Goal: Task Accomplishment & Management: Manage account settings

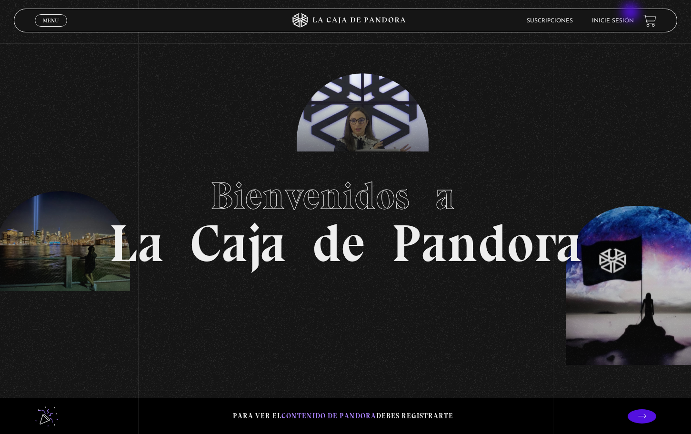
click at [630, 19] on link "Inicie sesión" at bounding box center [613, 21] width 42 height 6
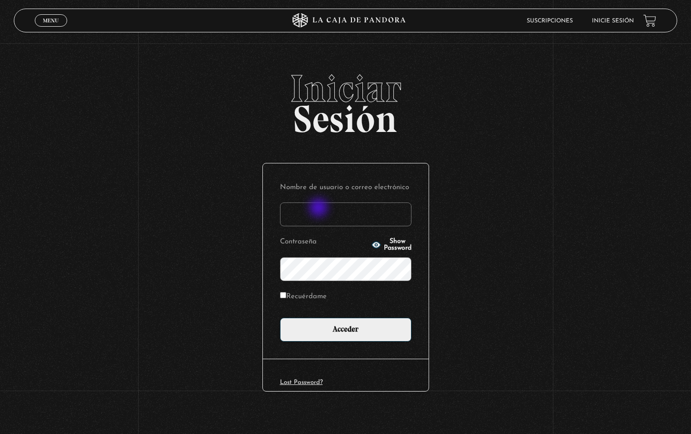
click at [319, 209] on input "Nombre de usuario o correo electrónico" at bounding box center [345, 214] width 131 height 24
type input "roxy.alexa.s.v@gmail.com"
click at [280, 318] on input "Acceder" at bounding box center [345, 330] width 131 height 24
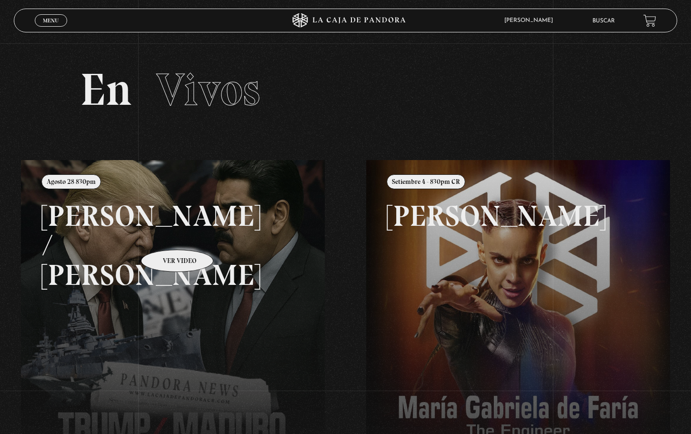
click at [165, 235] on link at bounding box center [366, 377] width 691 height 434
